Goal: Task Accomplishment & Management: Manage account settings

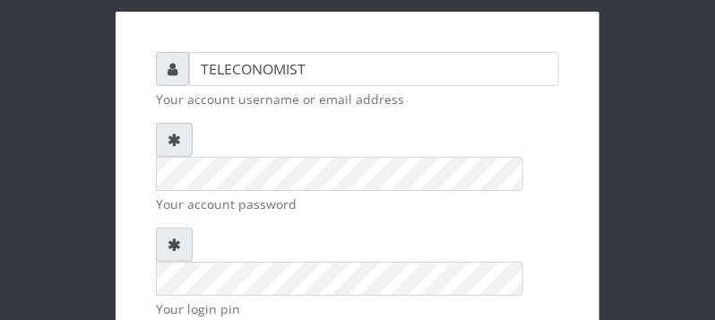
scroll to position [94, 0]
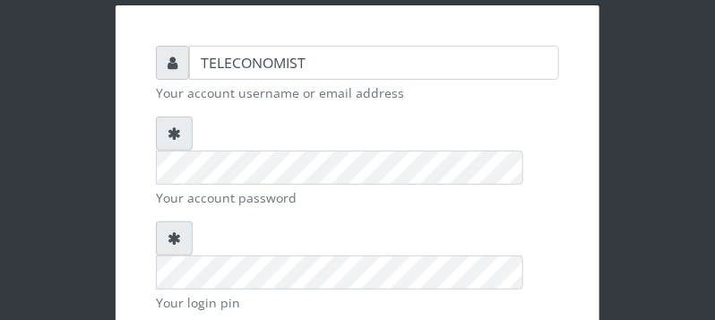
checkbox input "true"
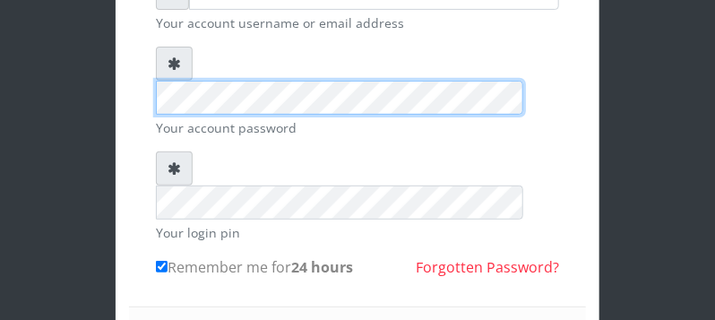
scroll to position [283, 0]
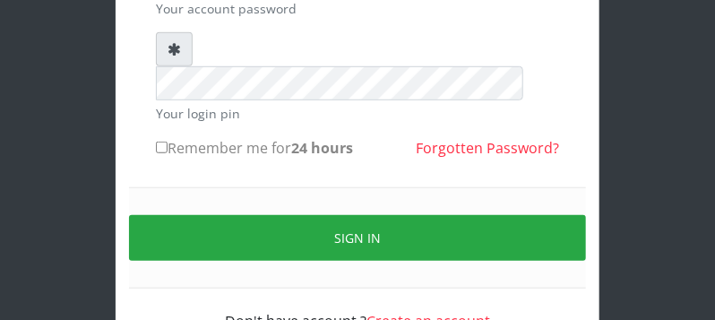
scroll to position [283, 0]
click at [162, 142] on input "Remember me for 24 hours" at bounding box center [162, 148] width 12 height 12
checkbox input "true"
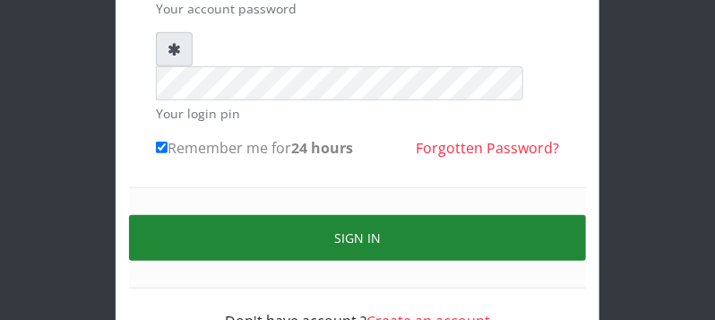
click at [433, 215] on button "Sign in" at bounding box center [357, 238] width 457 height 46
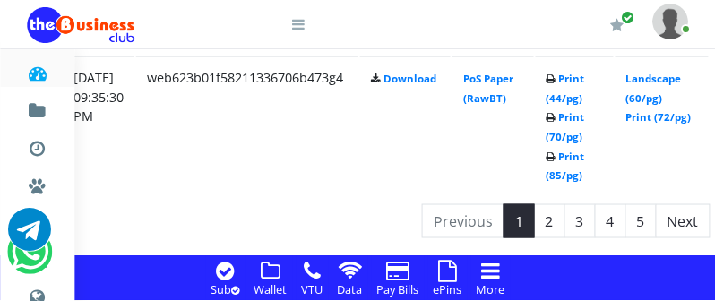
scroll to position [4209, 335]
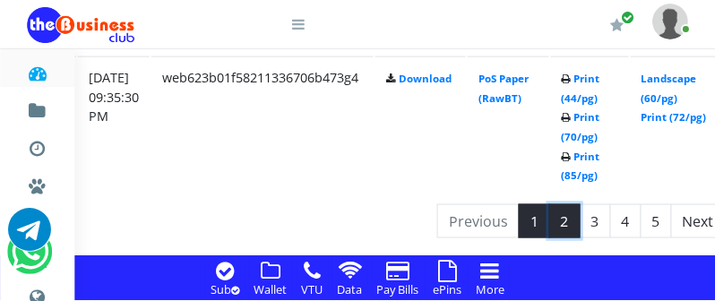
click at [580, 217] on link "2" at bounding box center [564, 221] width 31 height 34
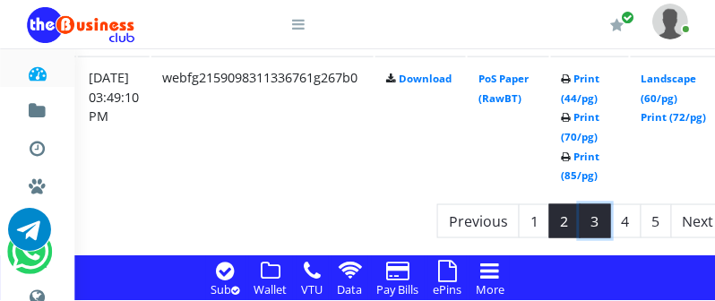
click at [611, 222] on link "3" at bounding box center [595, 221] width 31 height 34
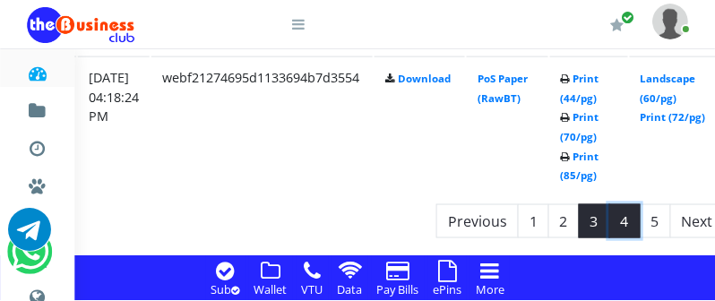
click at [640, 226] on link "4" at bounding box center [624, 221] width 31 height 34
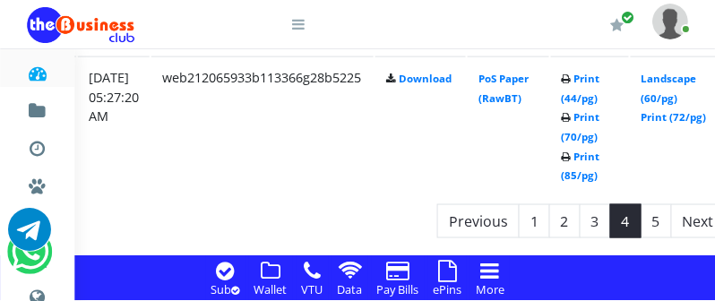
scroll to position [4207, 335]
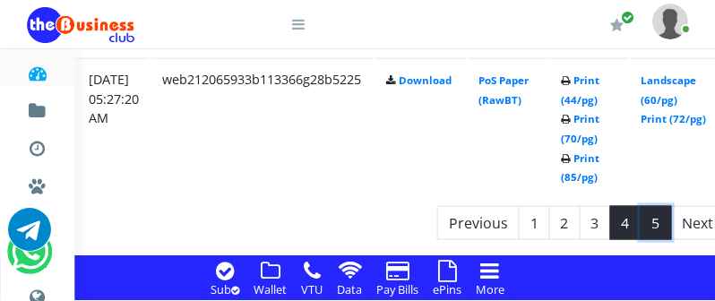
click at [665, 219] on link "5" at bounding box center [655, 223] width 31 height 34
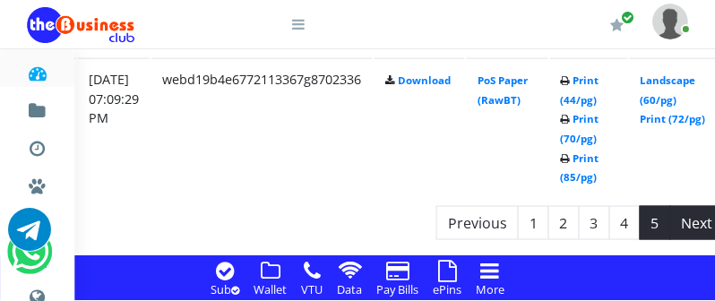
click at [704, 220] on li "Next" at bounding box center [698, 223] width 54 height 34
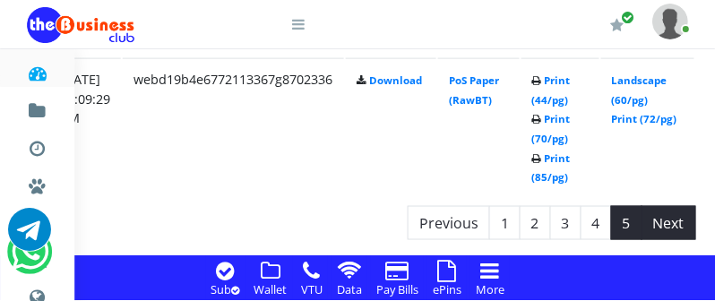
click at [685, 223] on li "Next" at bounding box center [669, 223] width 54 height 34
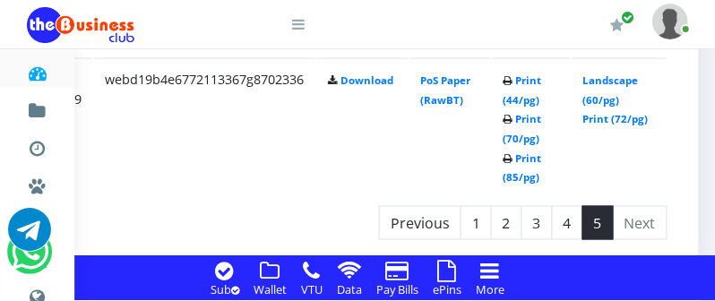
scroll to position [4207, 412]
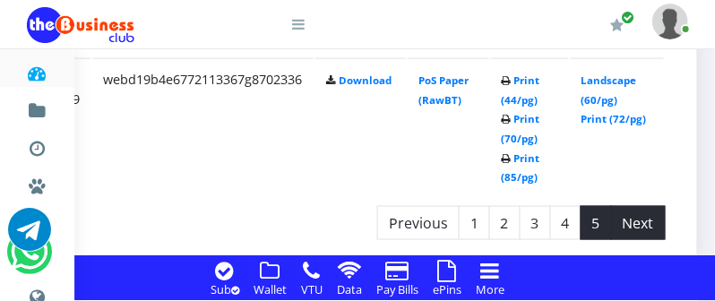
click at [644, 218] on li "Next" at bounding box center [639, 223] width 54 height 34
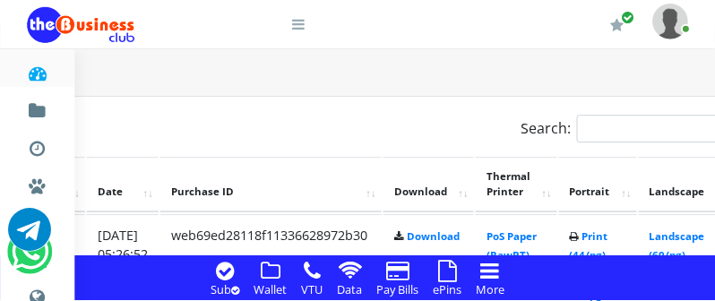
scroll to position [1369, 326]
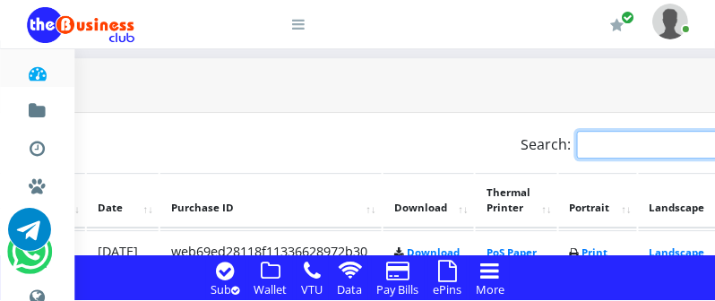
click at [638, 142] on input "Search:" at bounding box center [655, 145] width 157 height 28
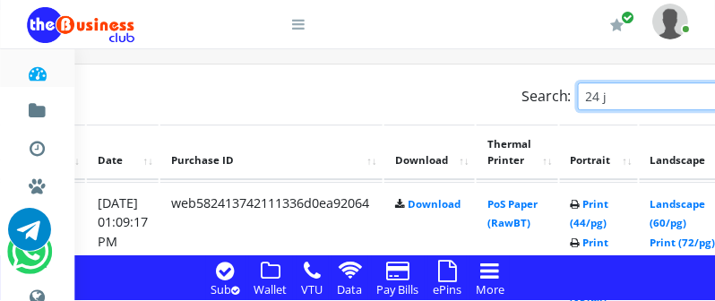
scroll to position [1417, 326]
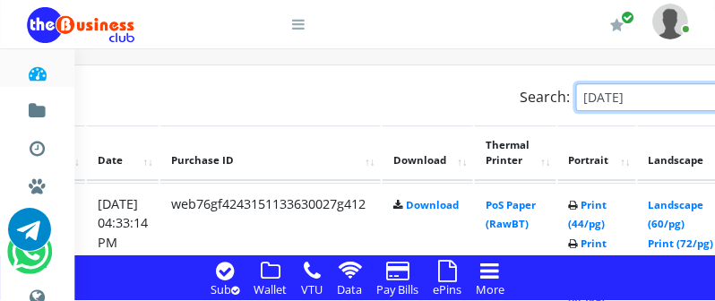
click at [606, 97] on input "24 jul 2025" at bounding box center [654, 97] width 157 height 28
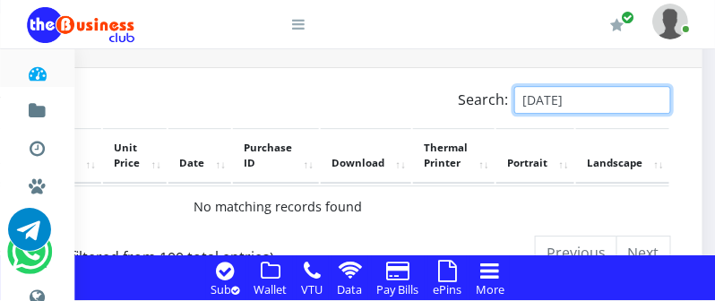
click at [541, 99] on input "24.jul 2025" at bounding box center [592, 100] width 157 height 28
click at [578, 96] on input "24.jul.2025" at bounding box center [592, 100] width 157 height 28
click at [542, 100] on input "24.jul.2025" at bounding box center [592, 100] width 157 height 28
click at [564, 101] on input "24.ul2025" at bounding box center [592, 100] width 157 height 28
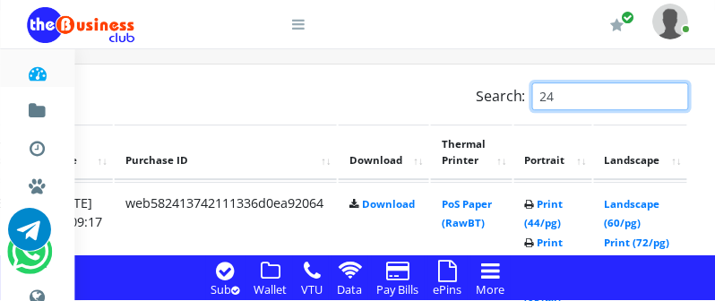
scroll to position [1418, 396]
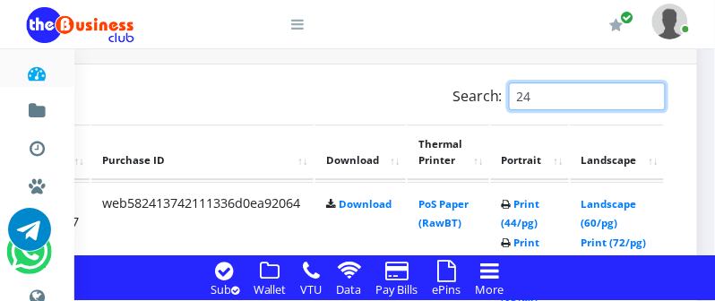
click at [585, 98] on input "24" at bounding box center [587, 96] width 157 height 28
type input "2"
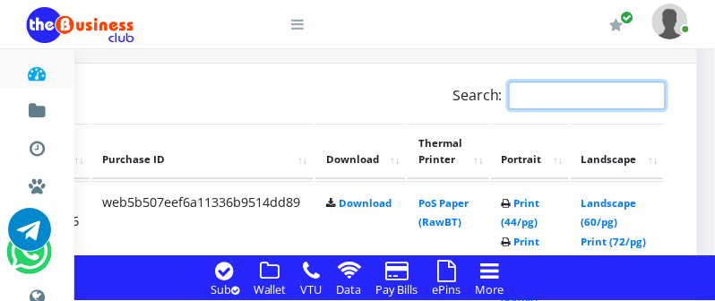
type input "g"
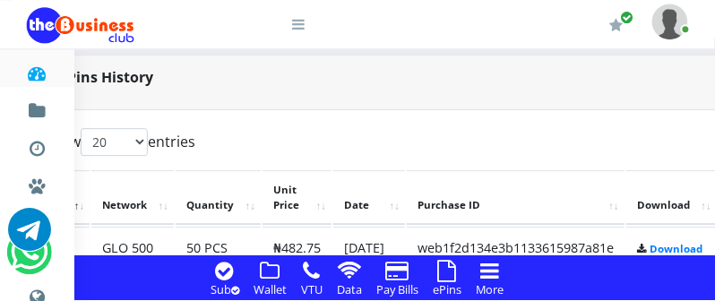
scroll to position [1369, 80]
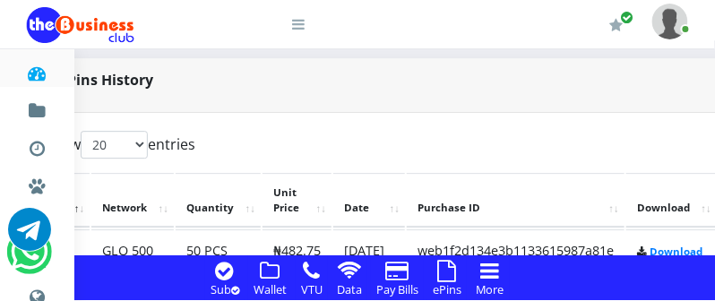
type input "GLO 500"
click at [135, 148] on select "20 50 100 All" at bounding box center [114, 145] width 67 height 28
select select "-1"
click option "All" at bounding box center [0, 0] width 0 height 0
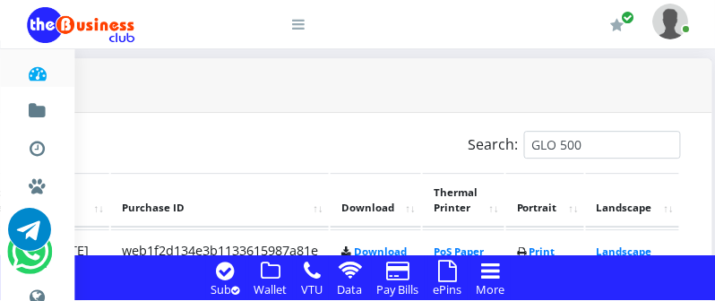
scroll to position [1369, 408]
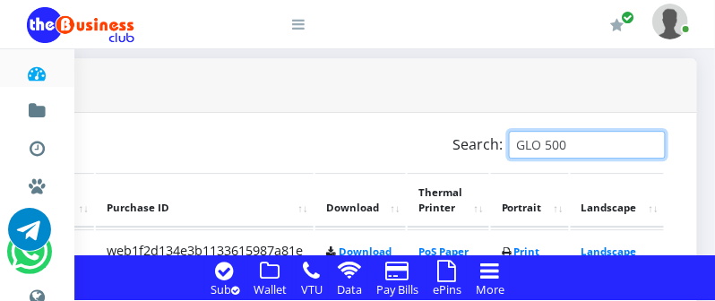
click at [589, 146] on input "GLO 500" at bounding box center [587, 145] width 157 height 28
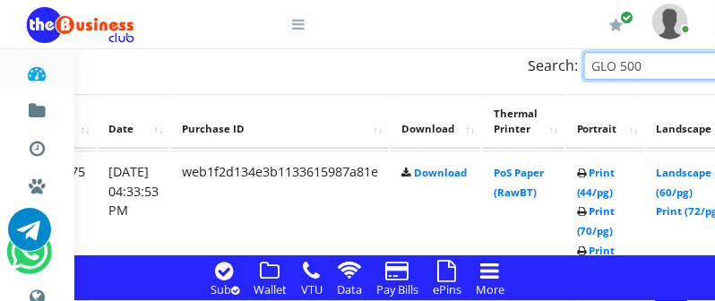
scroll to position [1448, 316]
click at [655, 71] on input "GLO 500" at bounding box center [661, 66] width 157 height 28
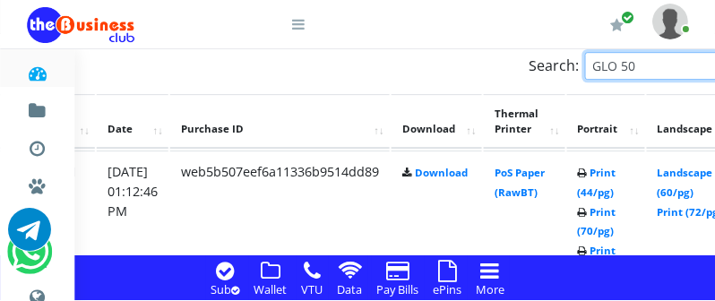
scroll to position [1449, 316]
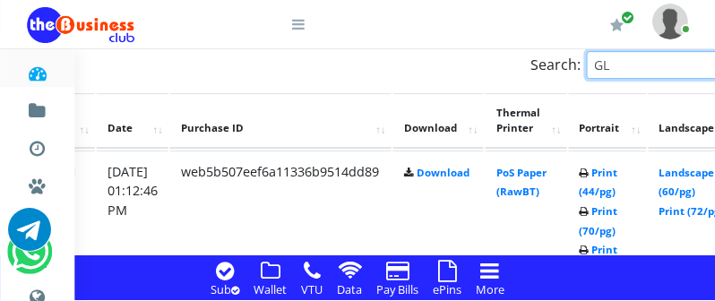
type input "G"
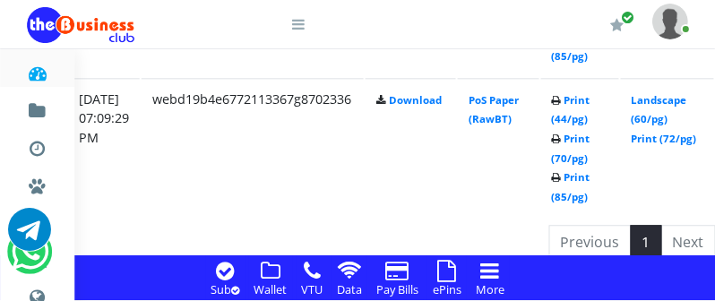
scroll to position [15413, 373]
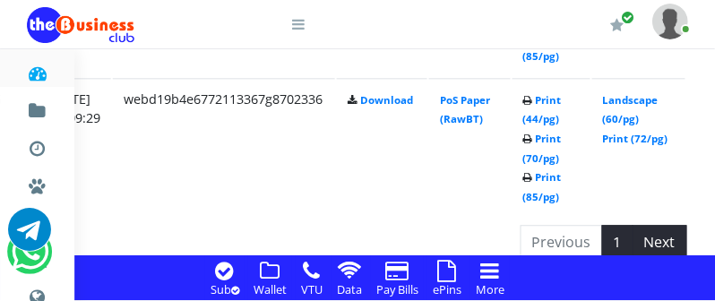
click at [687, 225] on li "Next" at bounding box center [660, 242] width 54 height 34
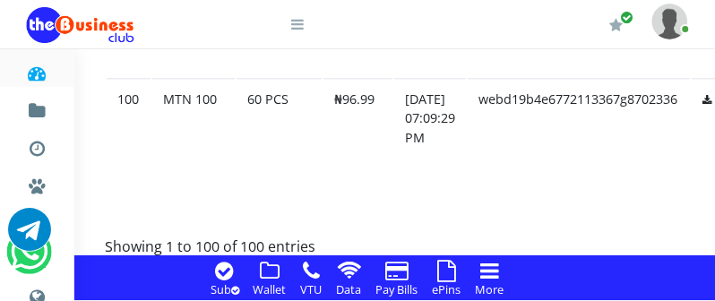
scroll to position [15413, 0]
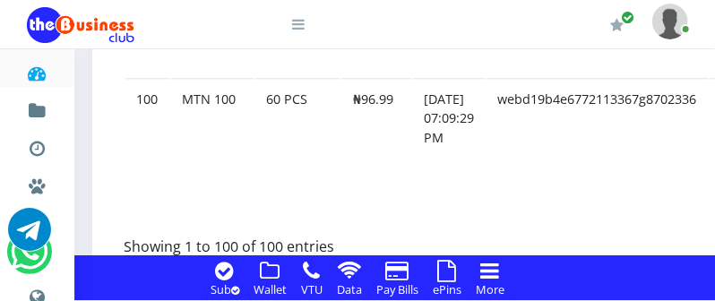
click at [449, 281] on icon at bounding box center [447, 270] width 19 height 21
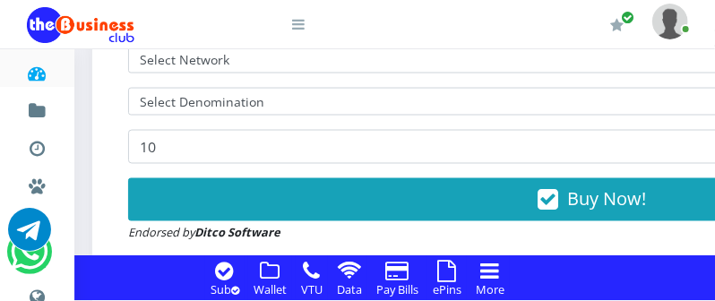
scroll to position [662, 0]
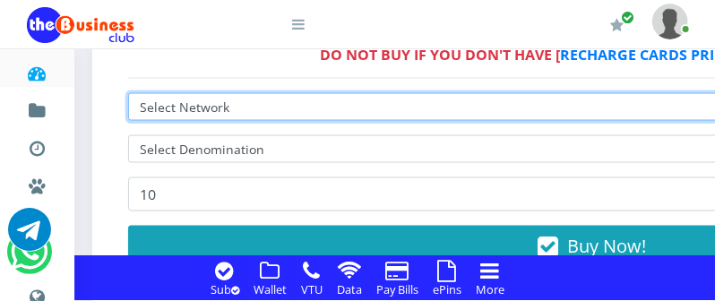
click at [435, 104] on select "Select Network MTN Globacom 9Mobile Airtel" at bounding box center [592, 107] width 928 height 28
select select "Airtel"
click option "Airtel" at bounding box center [0, 0] width 0 height 0
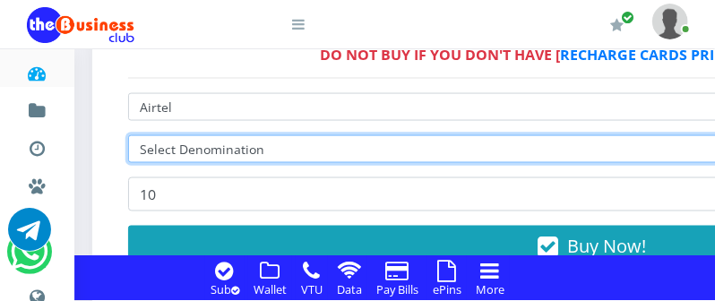
click at [285, 147] on select "Select Denomination" at bounding box center [592, 149] width 928 height 28
select select "96.38-100"
click option "Airtel NGN100 - ₦96.38" at bounding box center [0, 0] width 0 height 0
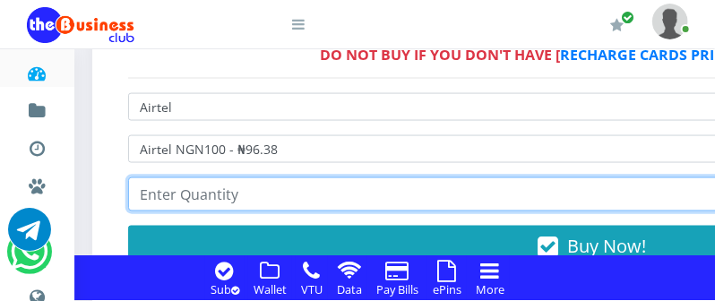
click at [270, 197] on input "number" at bounding box center [592, 194] width 928 height 34
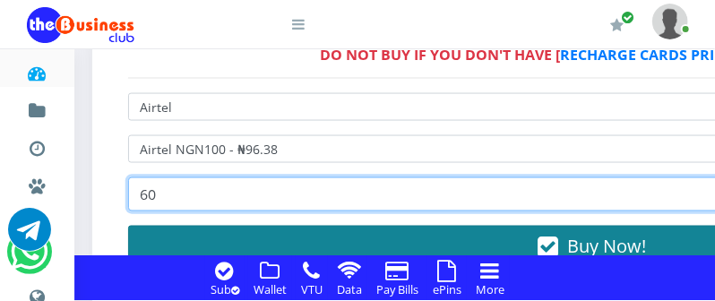
type input "60"
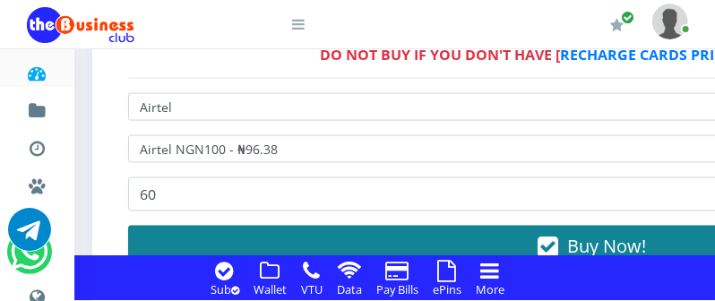
click at [255, 241] on button "Buy Now!" at bounding box center [592, 247] width 928 height 43
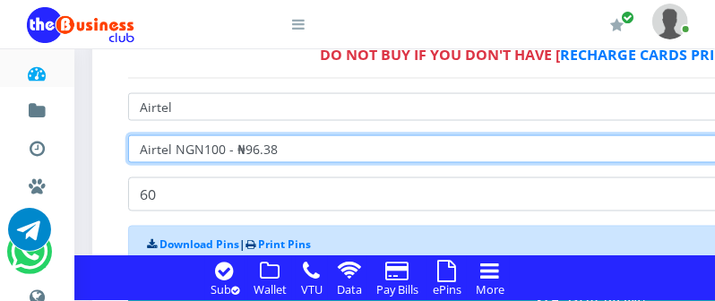
click at [215, 150] on select "Select Denomination Airtel NGN100 - ₦96.38 Airtel NGN200 - ₦192.76 Airtel NGN50…" at bounding box center [592, 149] width 928 height 28
select select "192.76-200"
click option "Airtel NGN200 - ₦192.76" at bounding box center [0, 0] width 0 height 0
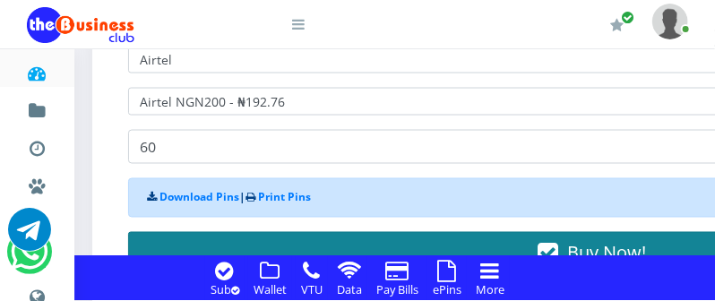
click at [542, 243] on button "Buy Now!" at bounding box center [592, 253] width 928 height 43
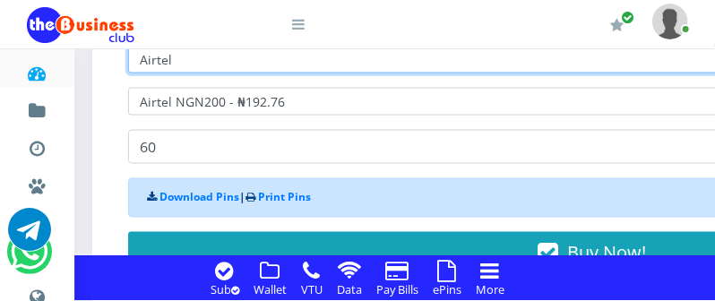
click at [356, 63] on select "Select Network MTN Globacom 9Mobile Airtel" at bounding box center [592, 60] width 928 height 28
select select "Glo"
click option "Globacom" at bounding box center [0, 0] width 0 height 0
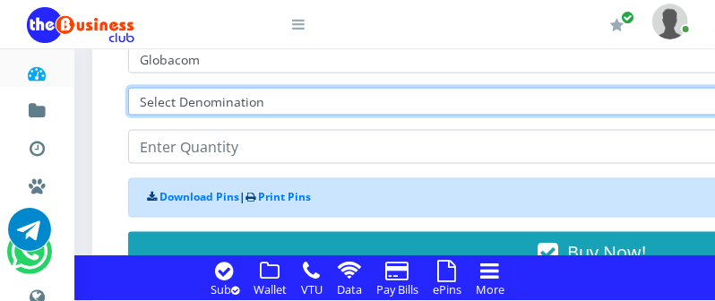
click at [324, 102] on select "Select Denomination Glo NGN100 - ₦96.55 Glo NGN200 - ₦193.10 Glo NGN500 - ₦482.…" at bounding box center [592, 102] width 928 height 28
select select "96.55-100"
click option "Glo NGN100 - ₦96.55" at bounding box center [0, 0] width 0 height 0
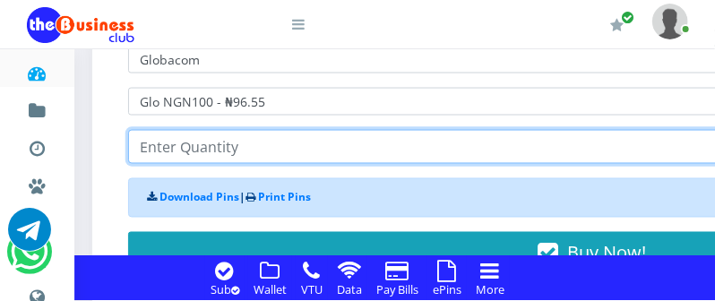
click at [298, 154] on input "number" at bounding box center [592, 147] width 928 height 34
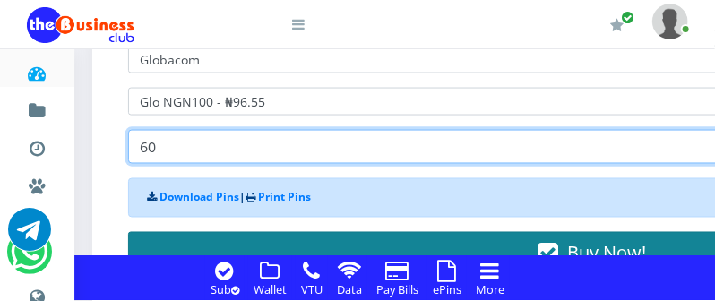
type input "60"
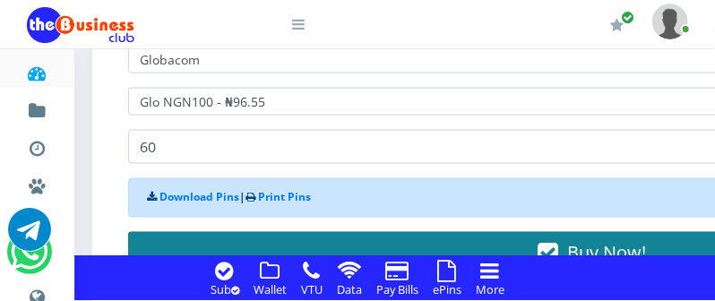
click at [292, 237] on button "Buy Now!" at bounding box center [592, 253] width 928 height 43
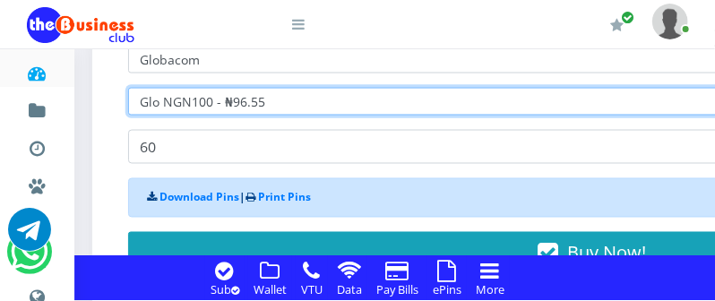
click at [285, 104] on select "Select Denomination Glo NGN100 - ₦96.55 Glo NGN200 - ₦193.10 Glo NGN500 - ₦482.…" at bounding box center [592, 102] width 928 height 28
select select "482.75-500"
click option "Glo NGN500 - ₦482.75" at bounding box center [0, 0] width 0 height 0
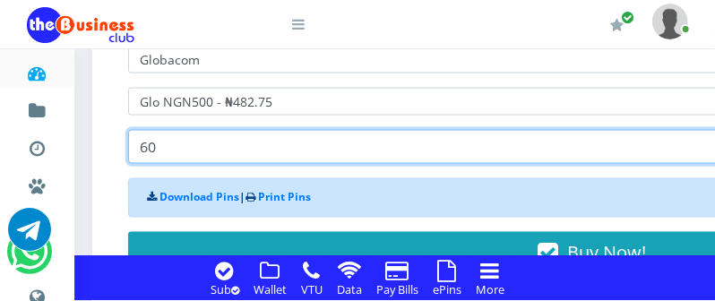
click at [237, 158] on input "60" at bounding box center [592, 147] width 928 height 34
type input "6"
type input "50"
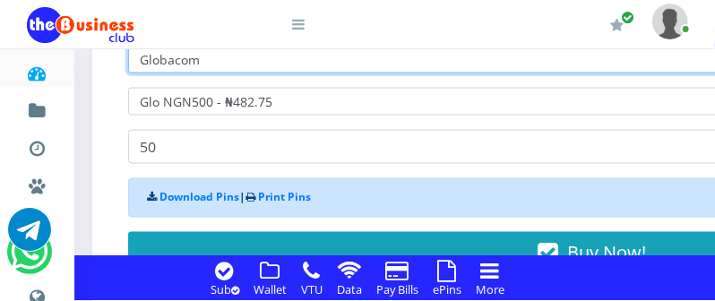
click at [245, 59] on select "Select Network MTN Globacom 9Mobile Airtel" at bounding box center [592, 60] width 928 height 28
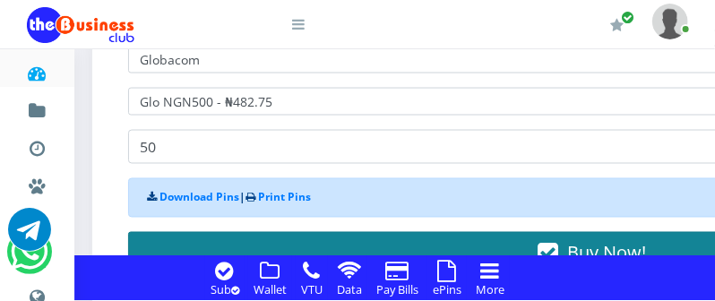
click at [234, 238] on button "Buy Now!" at bounding box center [592, 253] width 928 height 43
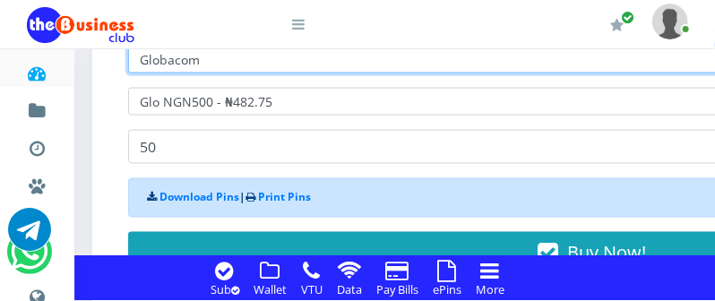
click at [231, 59] on select "Select Network MTN Globacom 9Mobile Airtel" at bounding box center [592, 60] width 928 height 28
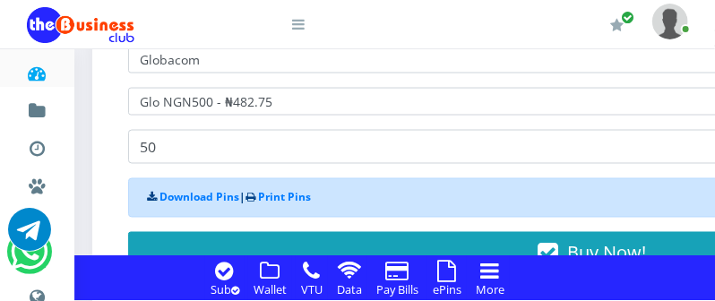
click at [325, 31] on div at bounding box center [183, 23] width 313 height 47
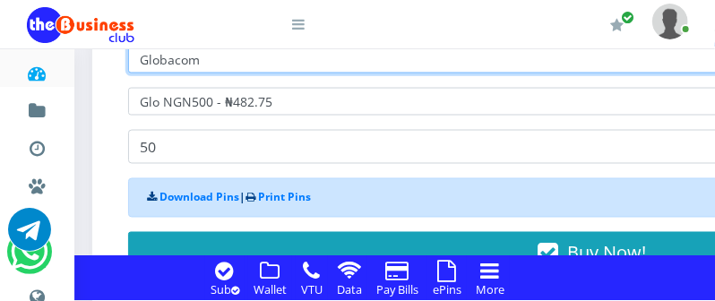
click at [256, 63] on select "Select Network MTN Globacom 9Mobile Airtel" at bounding box center [592, 60] width 928 height 28
select select "MTN"
click option "MTN" at bounding box center [0, 0] width 0 height 0
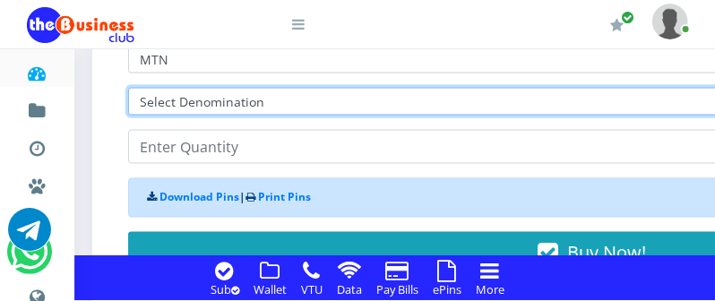
click at [242, 102] on select "Select Denomination MTN NGN100 - ₦96.99 MTN NGN200 - ₦193.98 MTN NGN400 - ₦387.…" at bounding box center [592, 102] width 928 height 28
select select "193.98-200"
click option "MTN NGN200 - ₦193.98" at bounding box center [0, 0] width 0 height 0
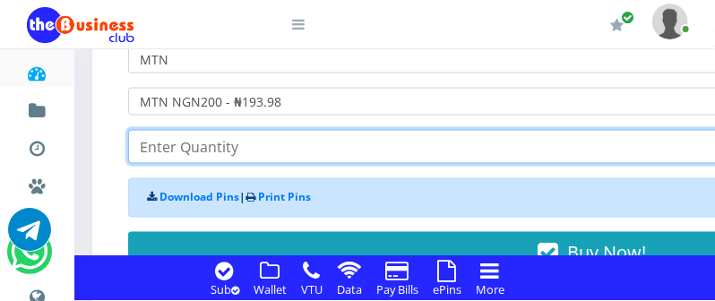
click at [213, 154] on input "number" at bounding box center [592, 147] width 928 height 34
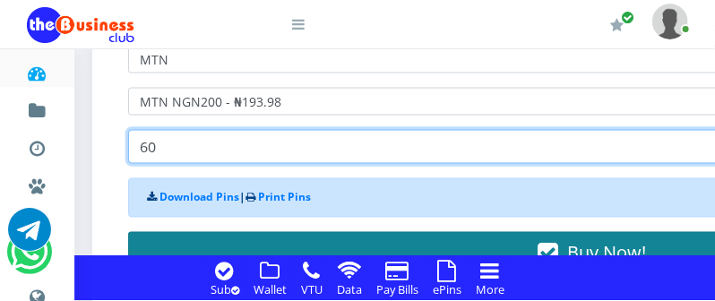
type input "60"
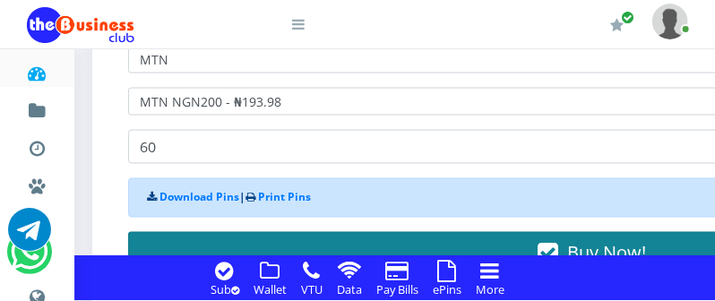
click at [202, 242] on button "Buy Now!" at bounding box center [592, 253] width 928 height 43
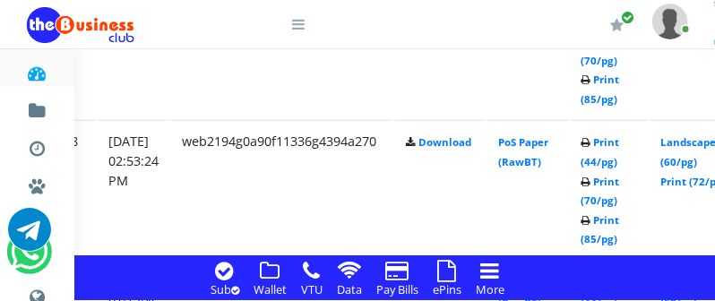
scroll to position [2040, 344]
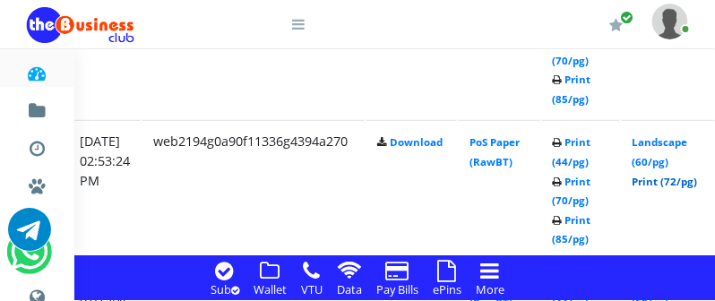
click at [684, 185] on link "Print (72/pg)" at bounding box center [664, 181] width 65 height 13
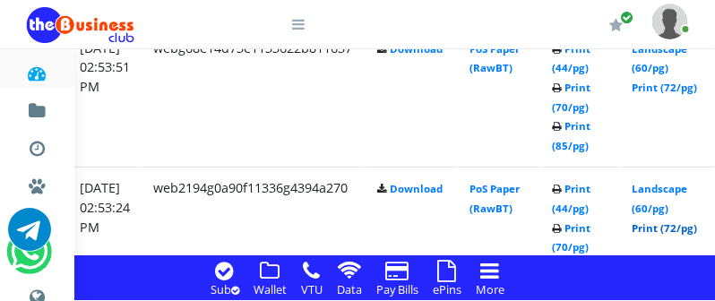
scroll to position [1946, 344]
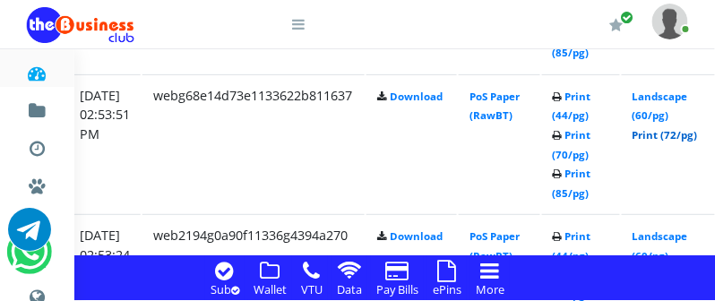
click at [691, 135] on link "Print (72/pg)" at bounding box center [664, 134] width 65 height 13
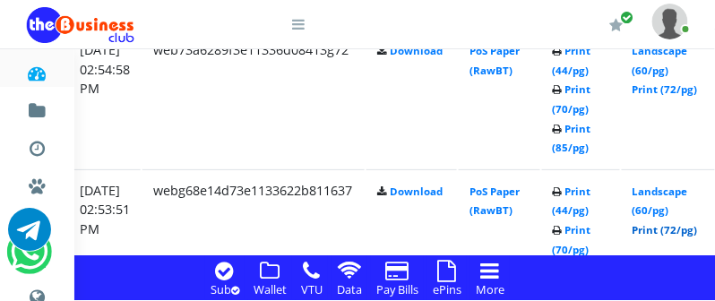
scroll to position [1804, 344]
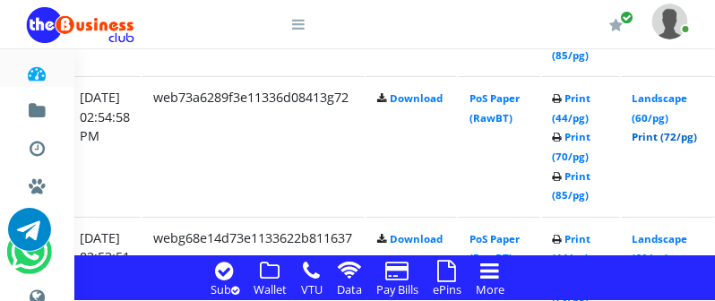
click at [675, 137] on link "Print (72/pg)" at bounding box center [664, 136] width 65 height 13
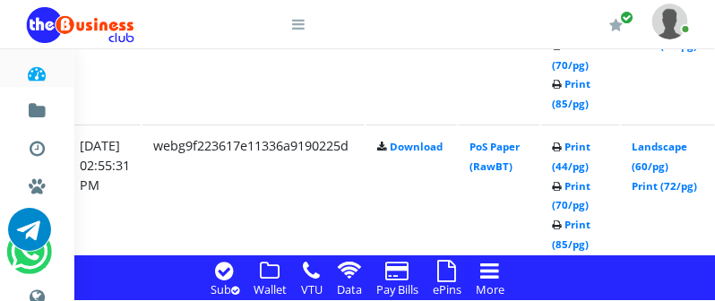
scroll to position [1567, 344]
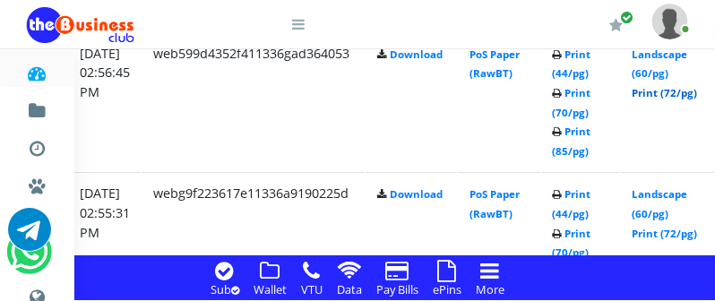
click at [674, 91] on link "Print (72/pg)" at bounding box center [664, 92] width 65 height 13
click at [672, 234] on link "Print (72/pg)" at bounding box center [664, 233] width 65 height 13
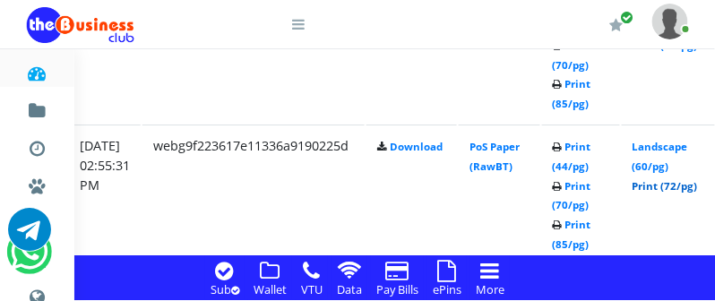
scroll to position [1662, 344]
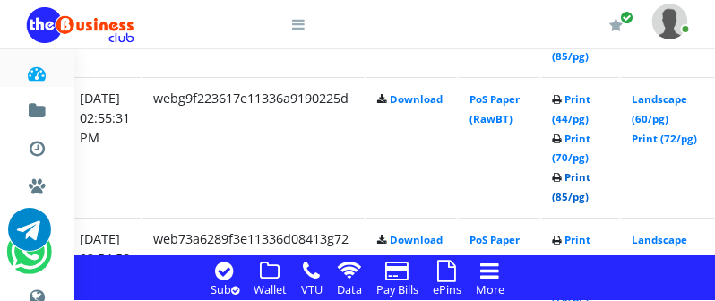
click at [591, 199] on link "Print (85/pg)" at bounding box center [572, 186] width 39 height 33
